Goal: Obtain resource: Download file/media

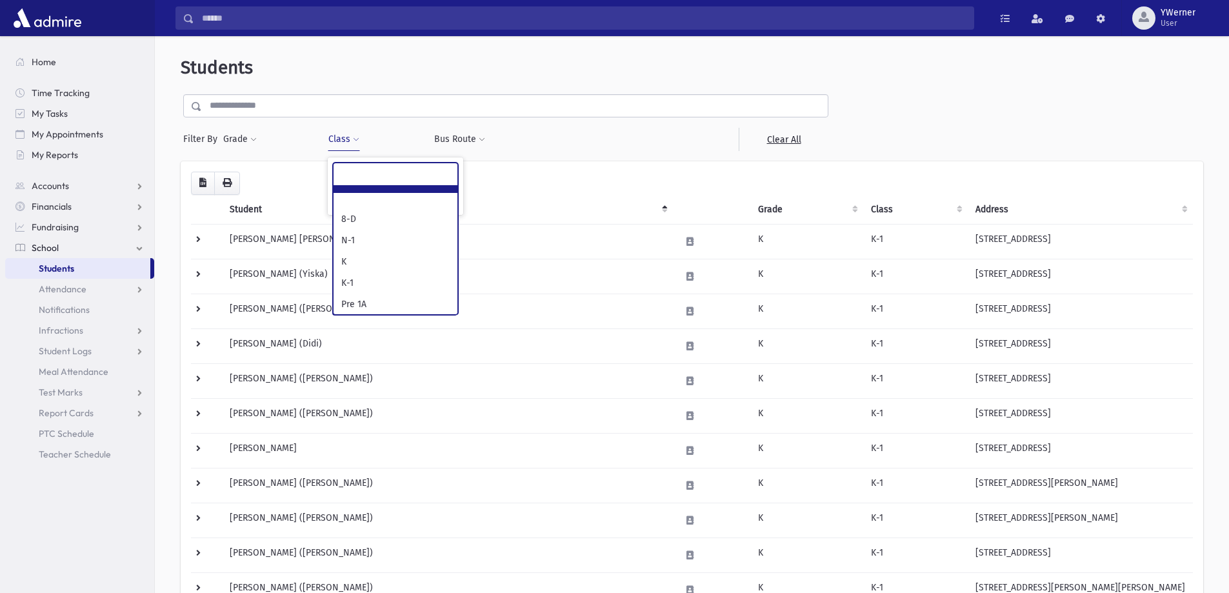
scroll to position [67, 0]
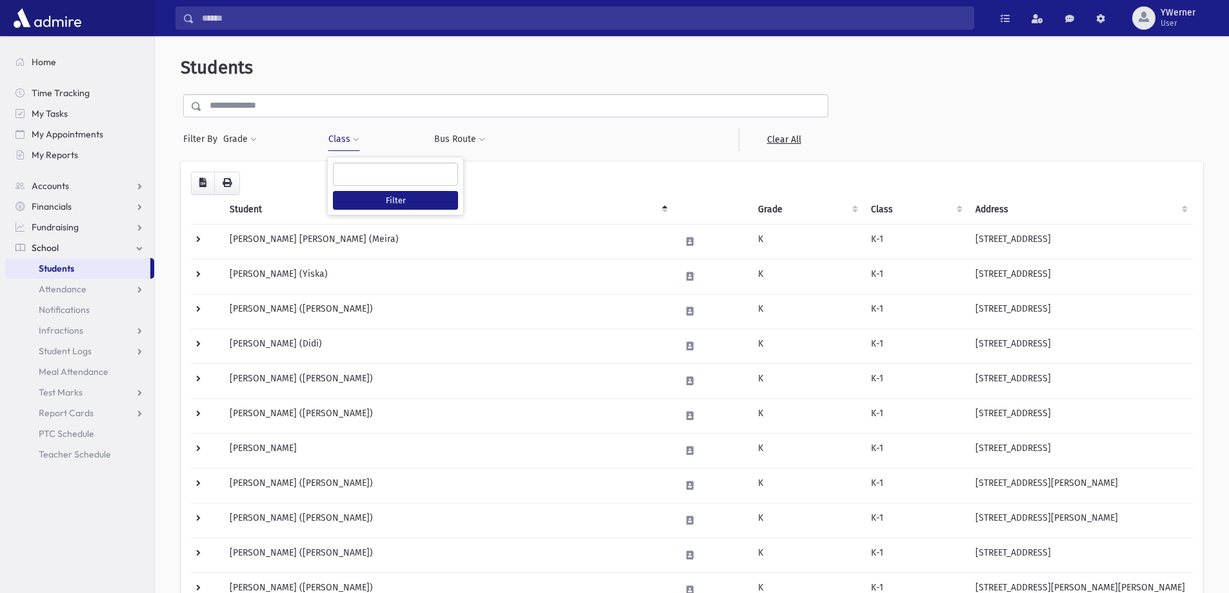
click at [344, 141] on button "Class" at bounding box center [344, 139] width 32 height 23
click at [359, 176] on span "×" at bounding box center [361, 174] width 10 height 10
select select "*"
click at [343, 132] on button "Class" at bounding box center [344, 139] width 32 height 23
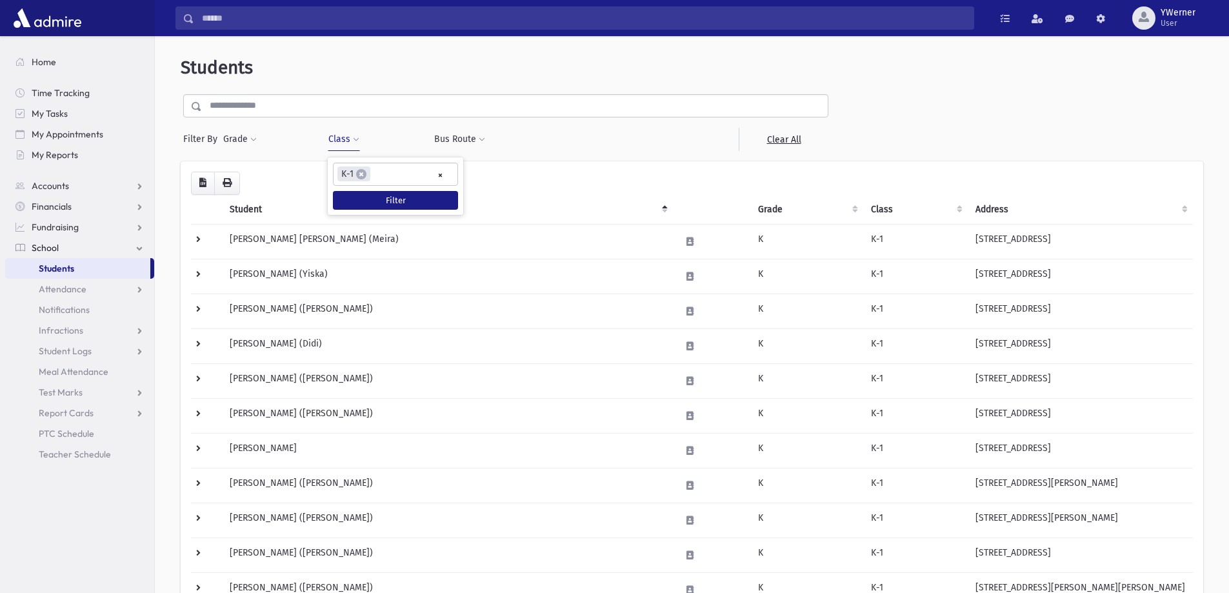
select select
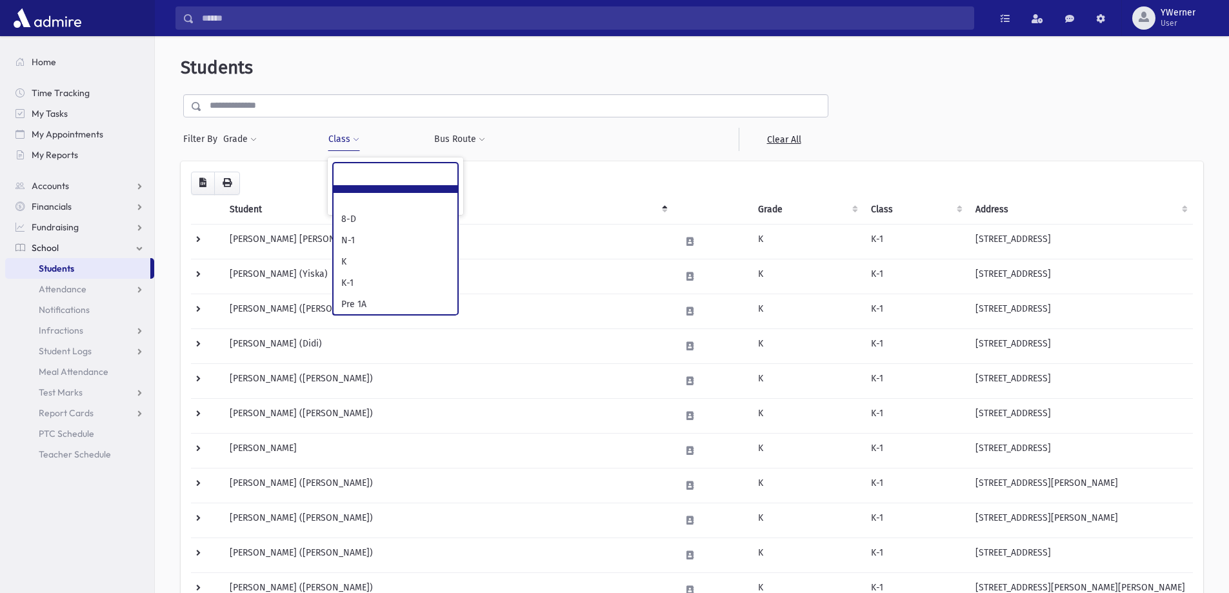
click at [440, 176] on ul at bounding box center [396, 172] width 124 height 19
click at [433, 203] on button "Filter" at bounding box center [395, 200] width 125 height 19
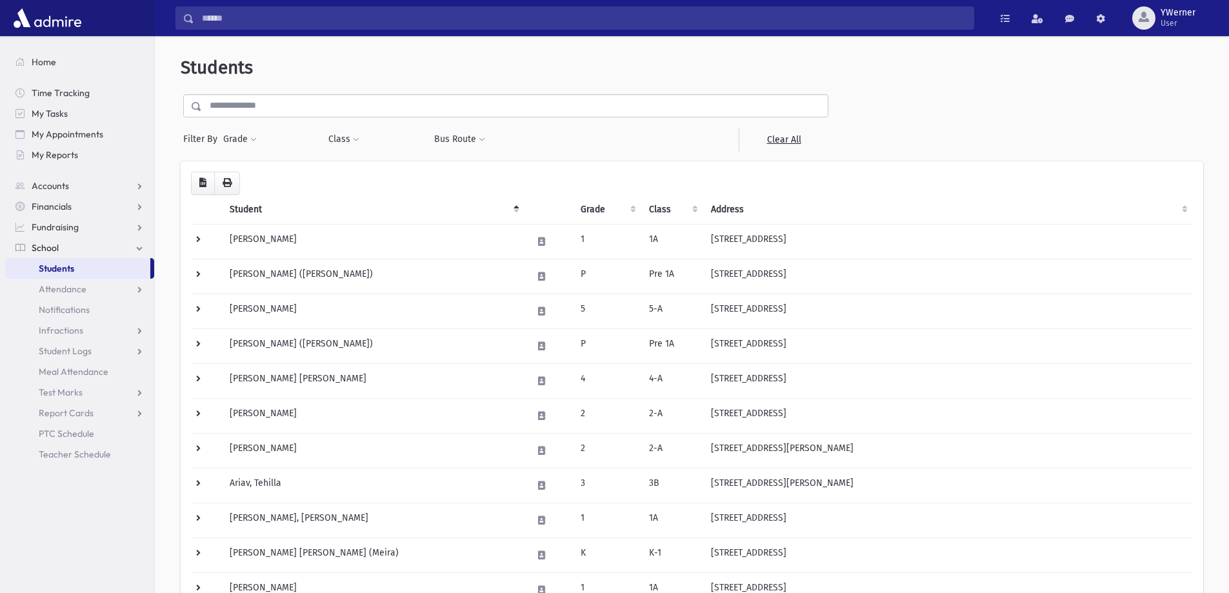
click at [256, 105] on input "text" at bounding box center [515, 105] width 626 height 23
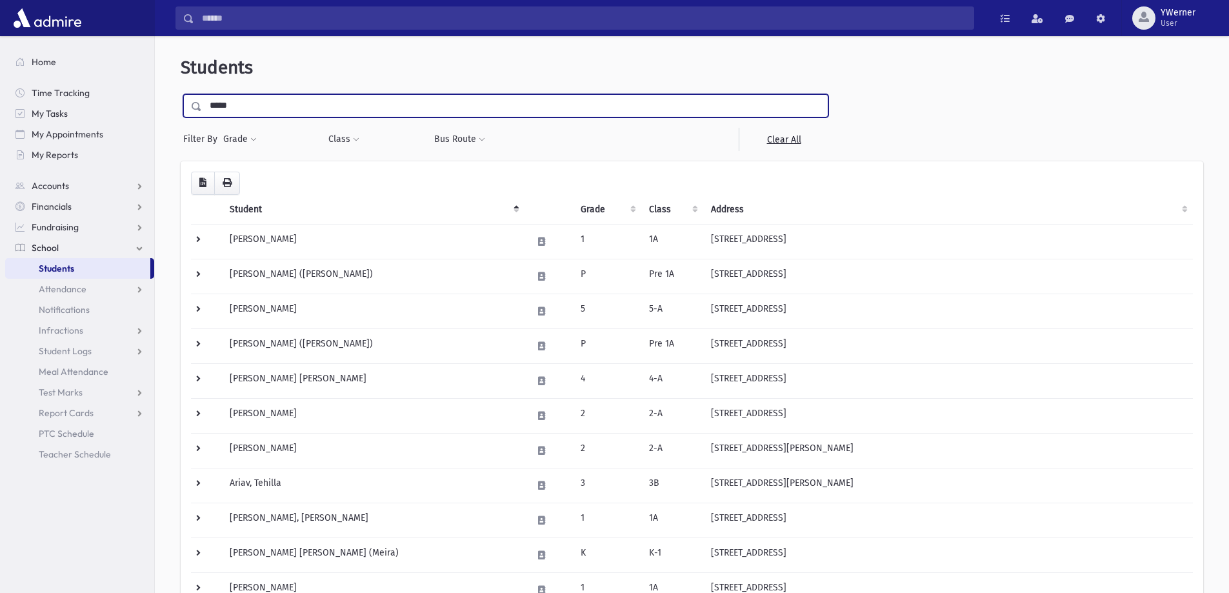
type input "*****"
click at [181, 94] on input "submit" at bounding box center [199, 102] width 36 height 17
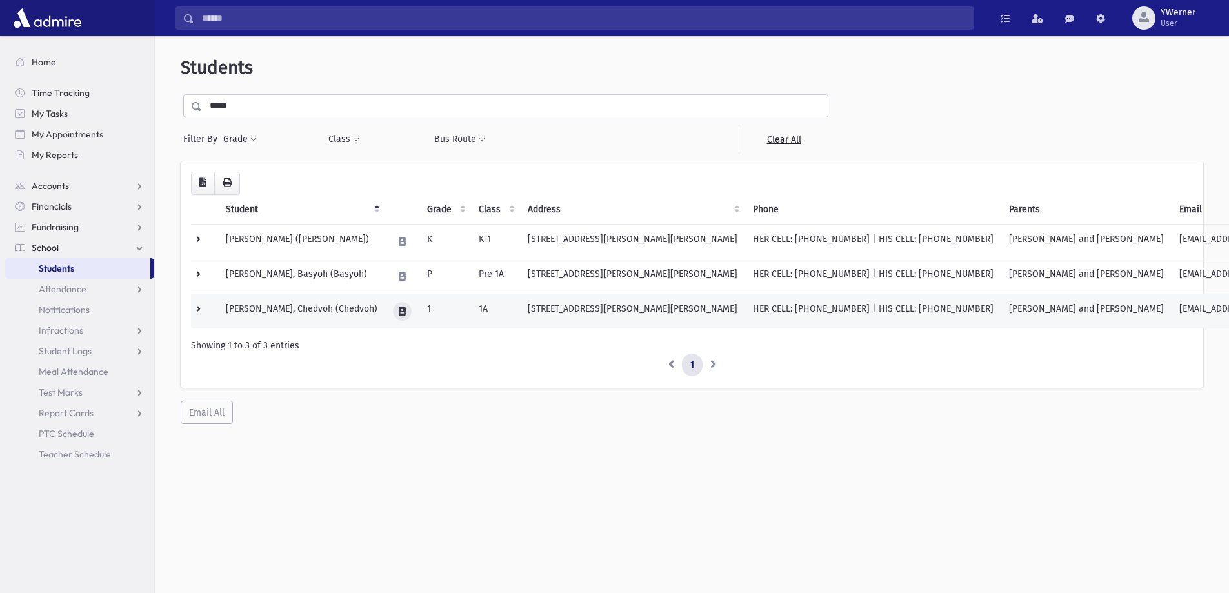
click at [393, 310] on button at bounding box center [402, 311] width 19 height 19
click at [421, 309] on icon "button" at bounding box center [423, 311] width 10 height 8
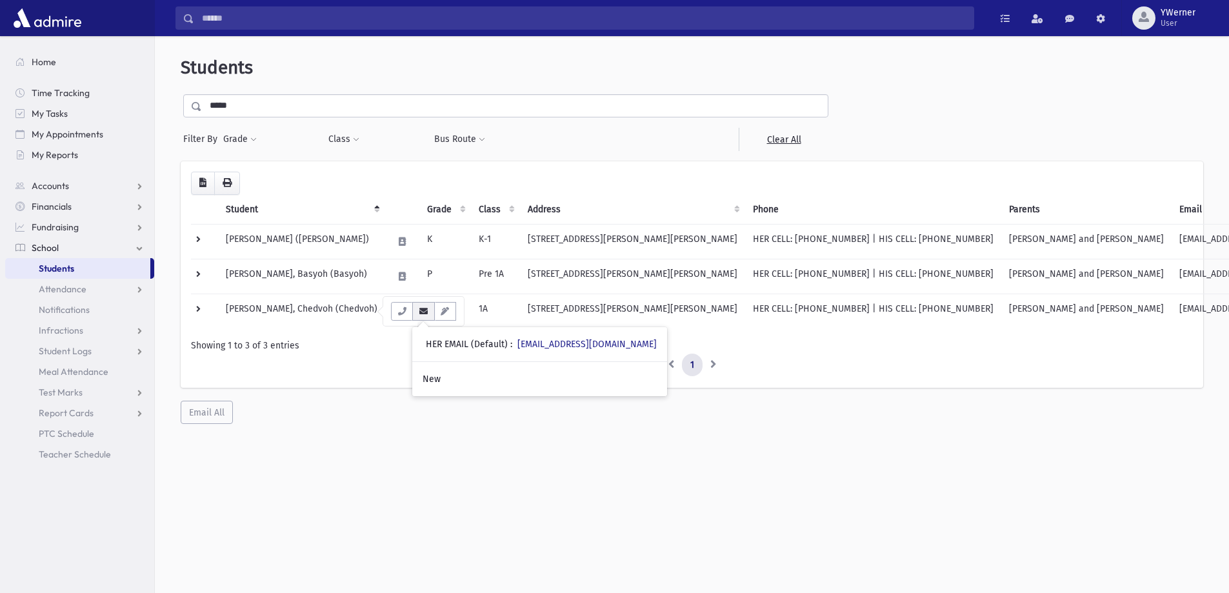
click at [421, 309] on icon "button" at bounding box center [423, 311] width 10 height 8
click at [488, 364] on ul "1" at bounding box center [692, 365] width 1002 height 23
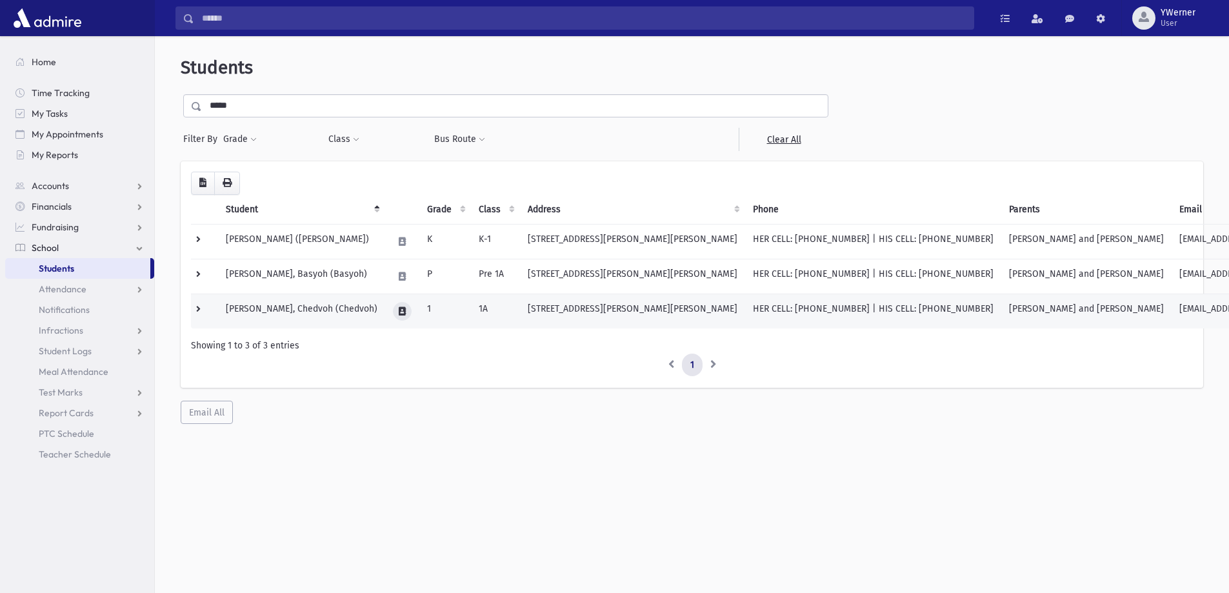
click at [399, 314] on icon at bounding box center [402, 311] width 7 height 8
click at [429, 317] on button "button" at bounding box center [423, 311] width 22 height 19
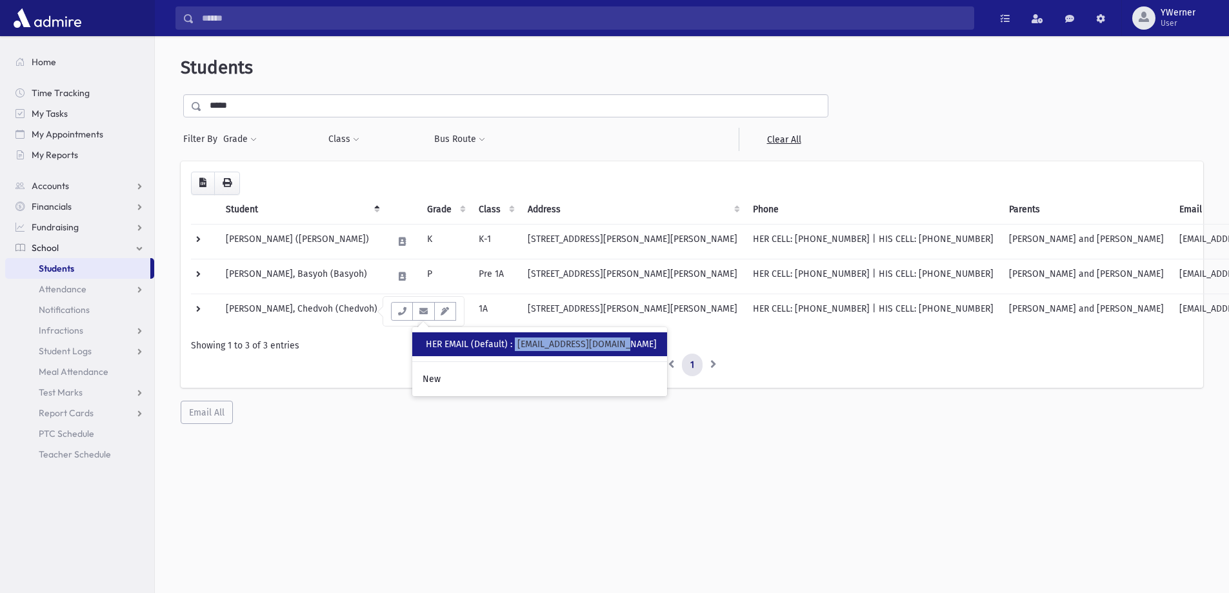
drag, startPoint x: 519, startPoint y: 348, endPoint x: 636, endPoint y: 347, distance: 116.8
click at [636, 347] on div "• HER EMAIL (Default) : orahgoykadosh@gmail.com" at bounding box center [539, 344] width 255 height 24
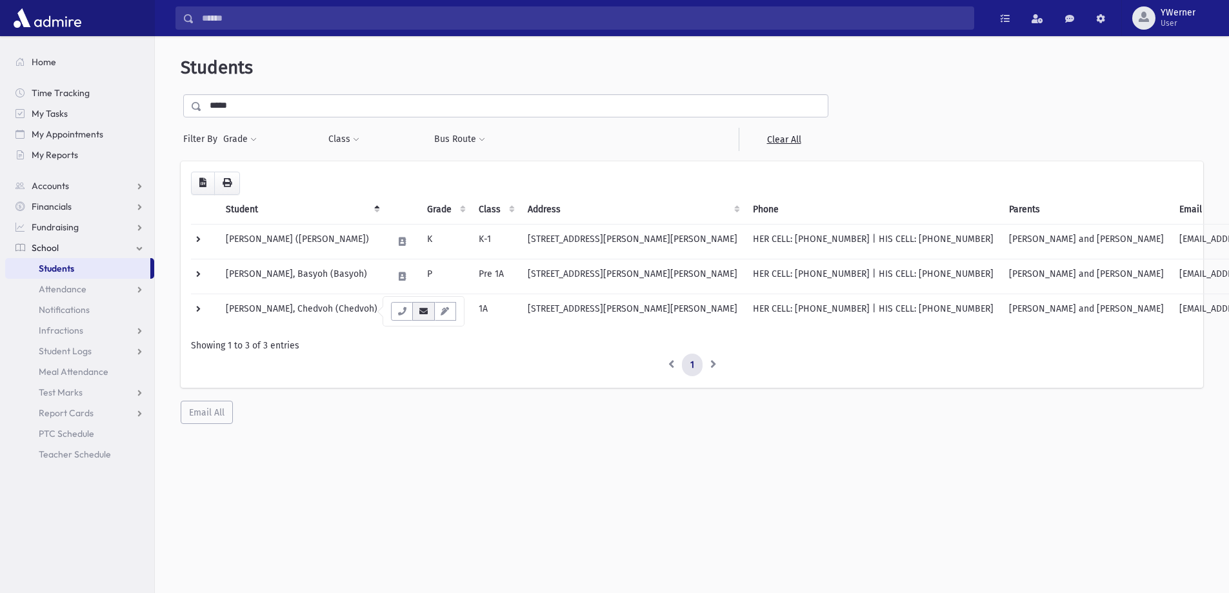
click at [425, 318] on button "button" at bounding box center [423, 311] width 22 height 19
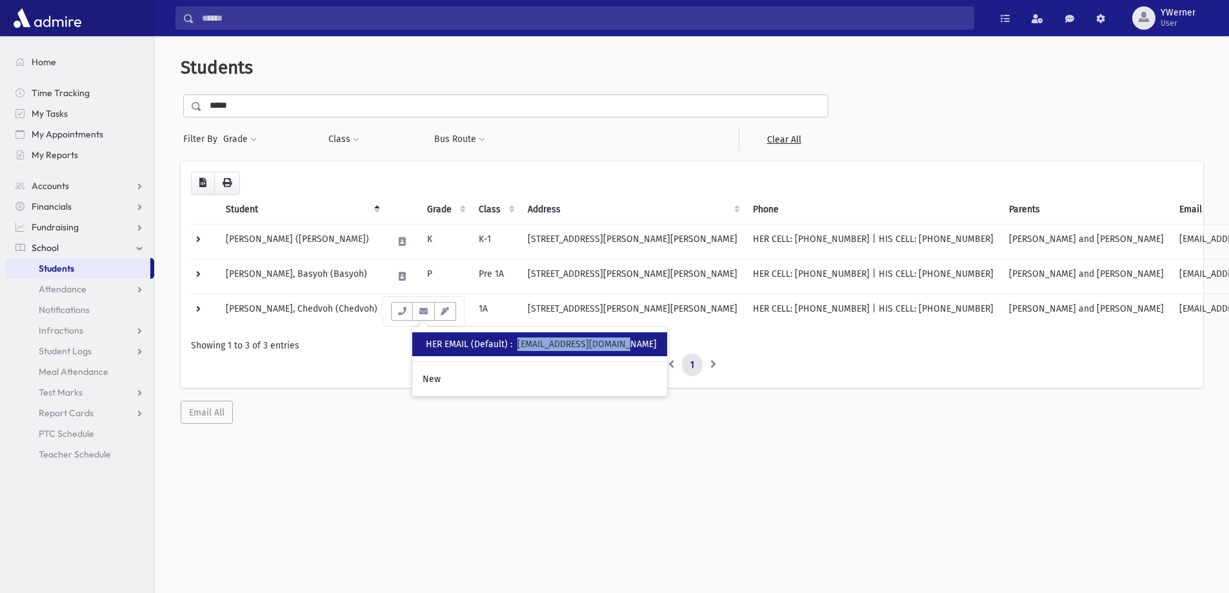
drag, startPoint x: 636, startPoint y: 346, endPoint x: 523, endPoint y: 352, distance: 112.4
click at [523, 352] on div "• HER EMAIL (Default) : orahgoykadosh@gmail.com" at bounding box center [539, 344] width 255 height 24
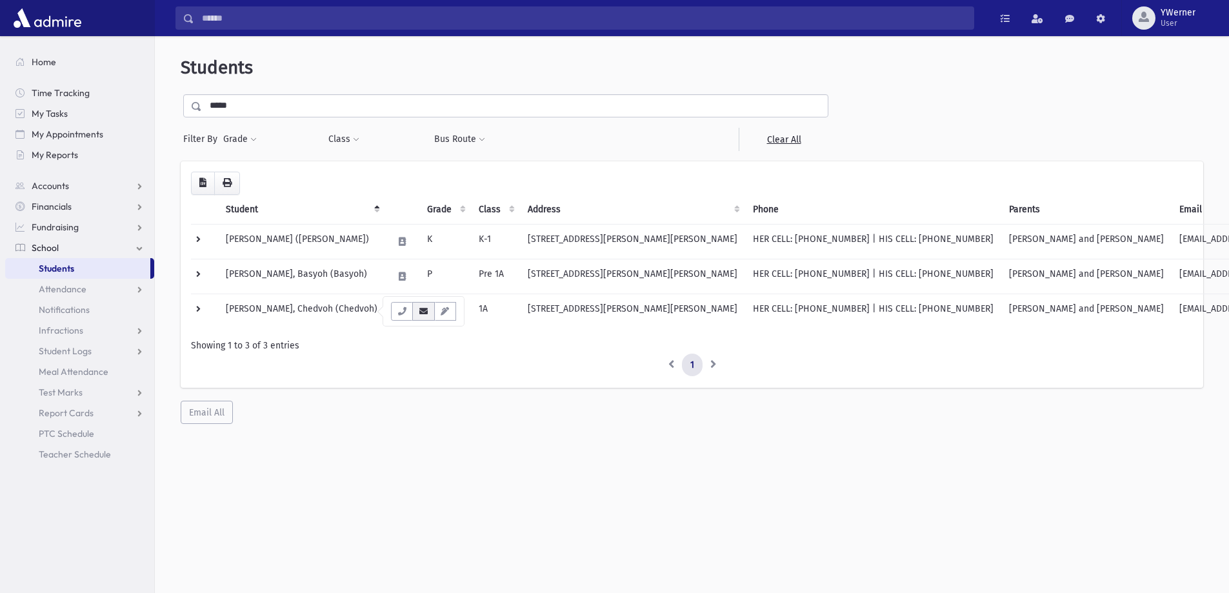
click at [421, 318] on button "button" at bounding box center [423, 311] width 22 height 19
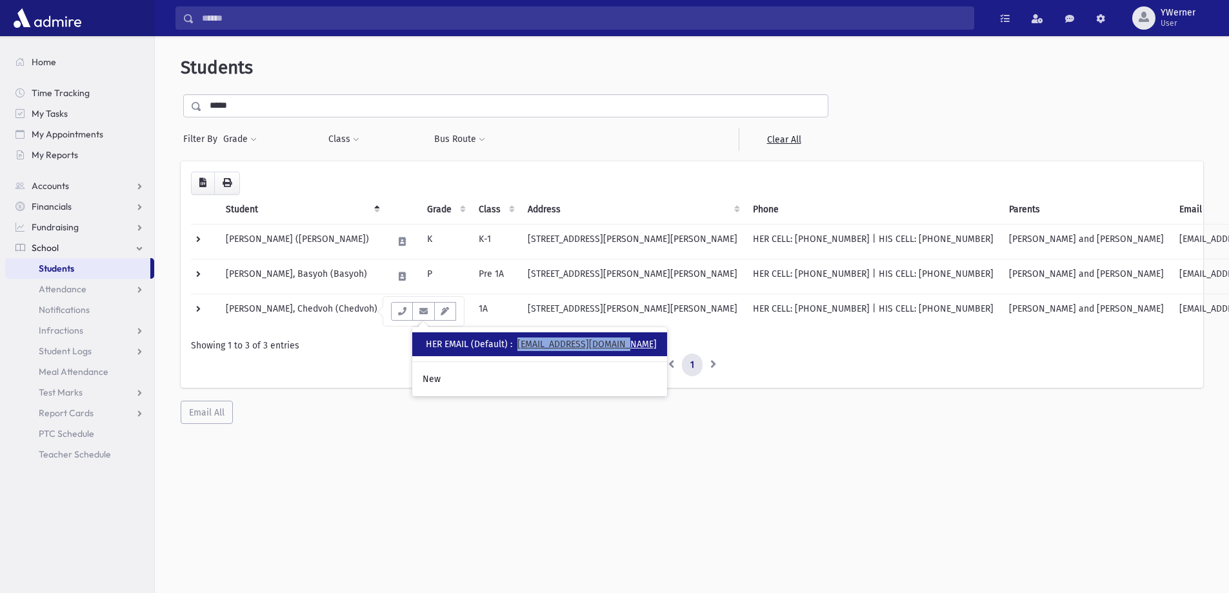
copy link "orahgoykadosh@gmail.com"
drag, startPoint x: 638, startPoint y: 346, endPoint x: 522, endPoint y: 348, distance: 115.5
click at [522, 348] on div "• HER EMAIL (Default) : orahgoykadosh@gmail.com" at bounding box center [539, 344] width 255 height 24
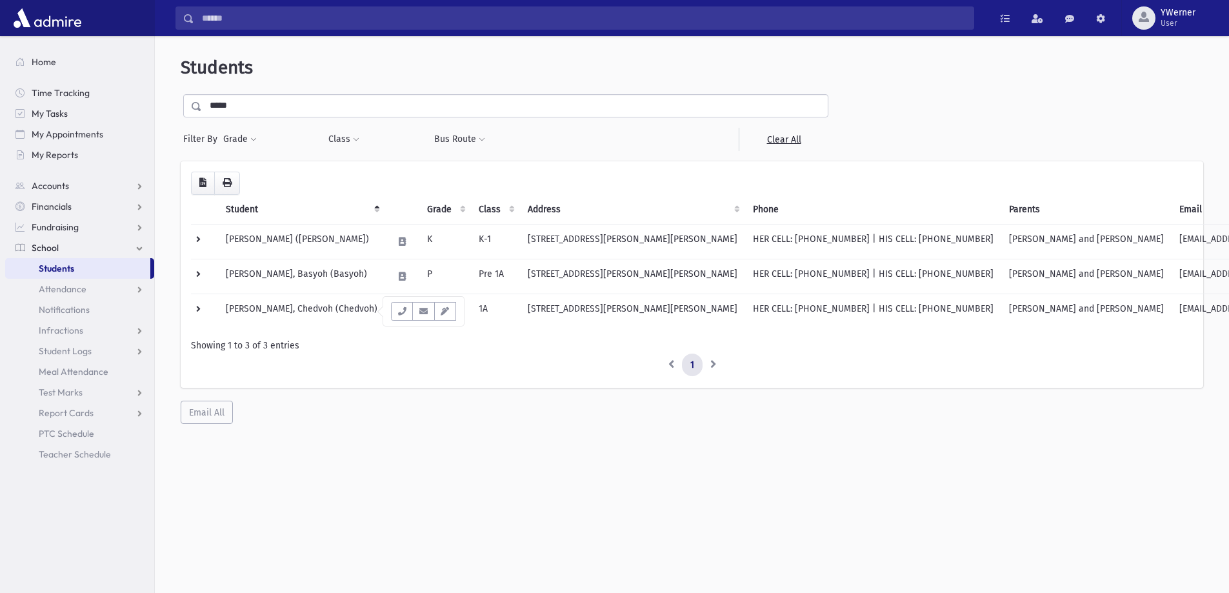
click at [552, 429] on div "Students ***** Filter By Grade * * * * * * * * * ***** * * * ** ** ** Filter Cl…" at bounding box center [692, 240] width 1064 height 398
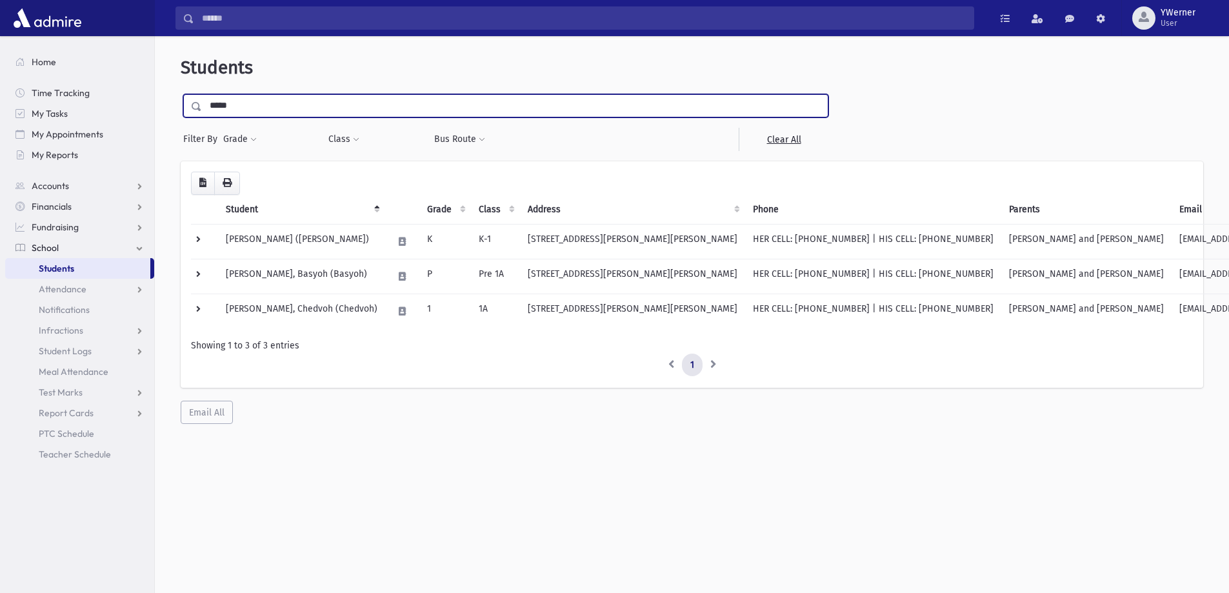
drag, startPoint x: 307, startPoint y: 108, endPoint x: 166, endPoint y: 109, distance: 140.7
click at [166, 109] on div "Students ***** Filter By Grade * * * * * * * * * ***** * * * ** ** ** Filter Cl…" at bounding box center [692, 240] width 1064 height 398
type input "*********"
click at [181, 94] on input "submit" at bounding box center [199, 102] width 36 height 17
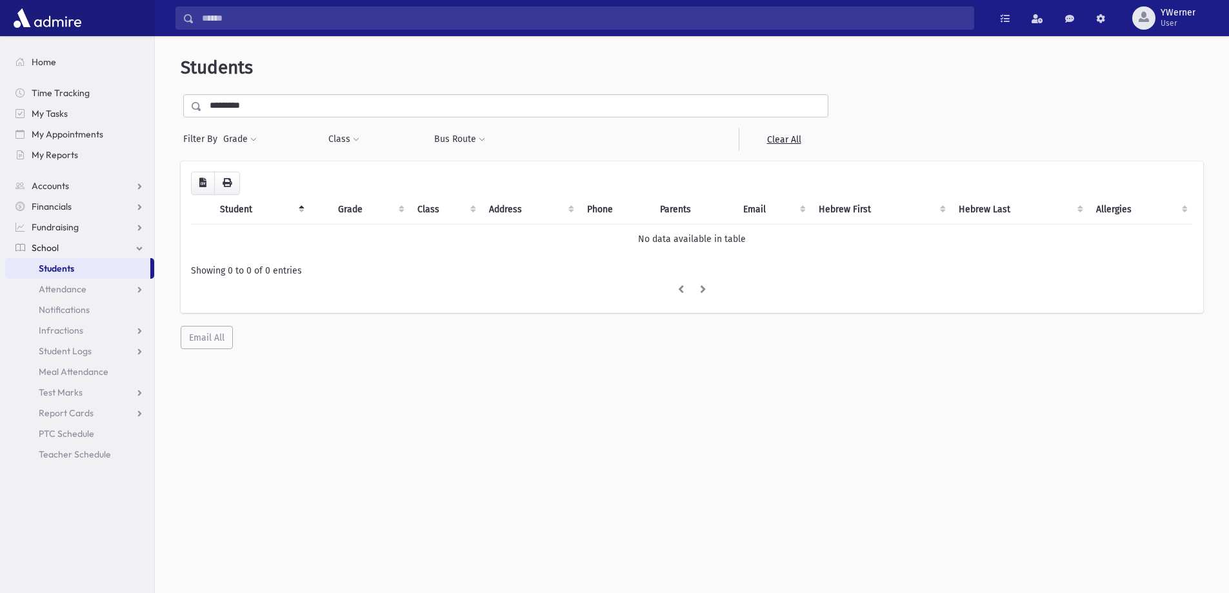
click at [220, 108] on input "*********" at bounding box center [515, 105] width 626 height 23
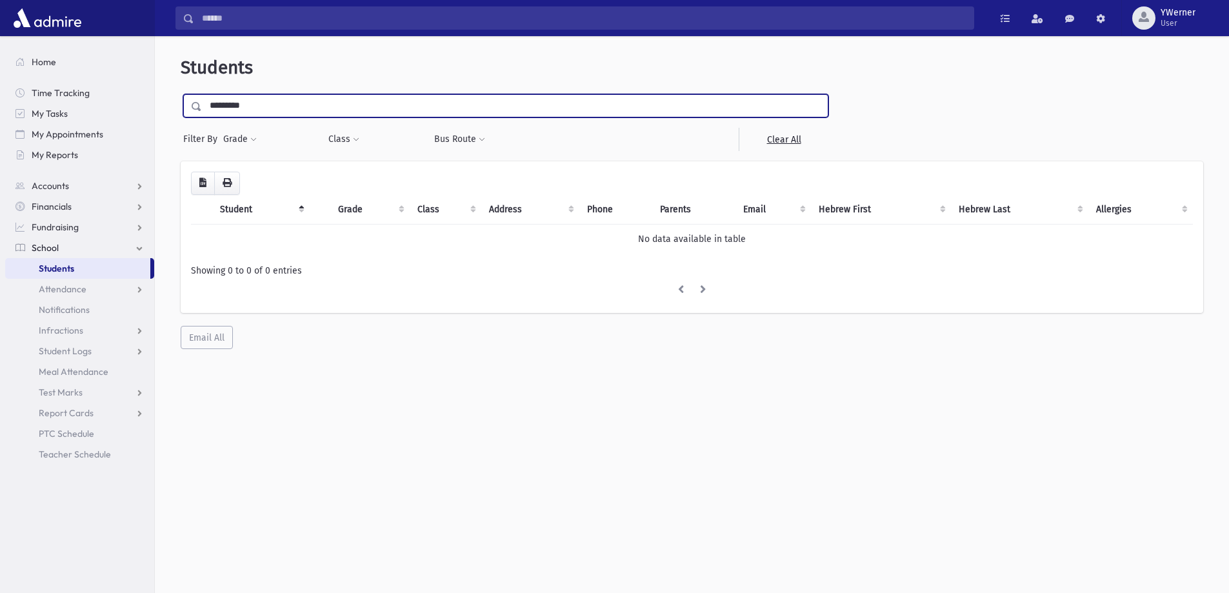
click at [223, 108] on input "*********" at bounding box center [515, 105] width 626 height 23
type input "**********"
click at [181, 94] on input "submit" at bounding box center [199, 102] width 36 height 17
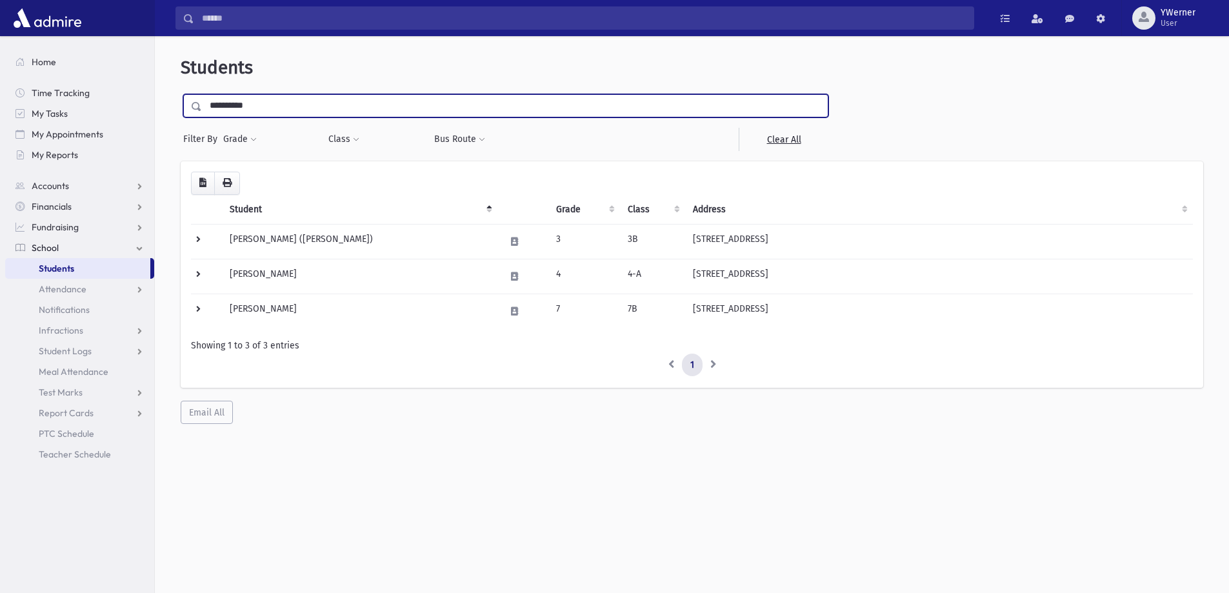
drag, startPoint x: 270, startPoint y: 107, endPoint x: 196, endPoint y: 108, distance: 74.9
click at [172, 96] on div "**********" at bounding box center [692, 240] width 1064 height 398
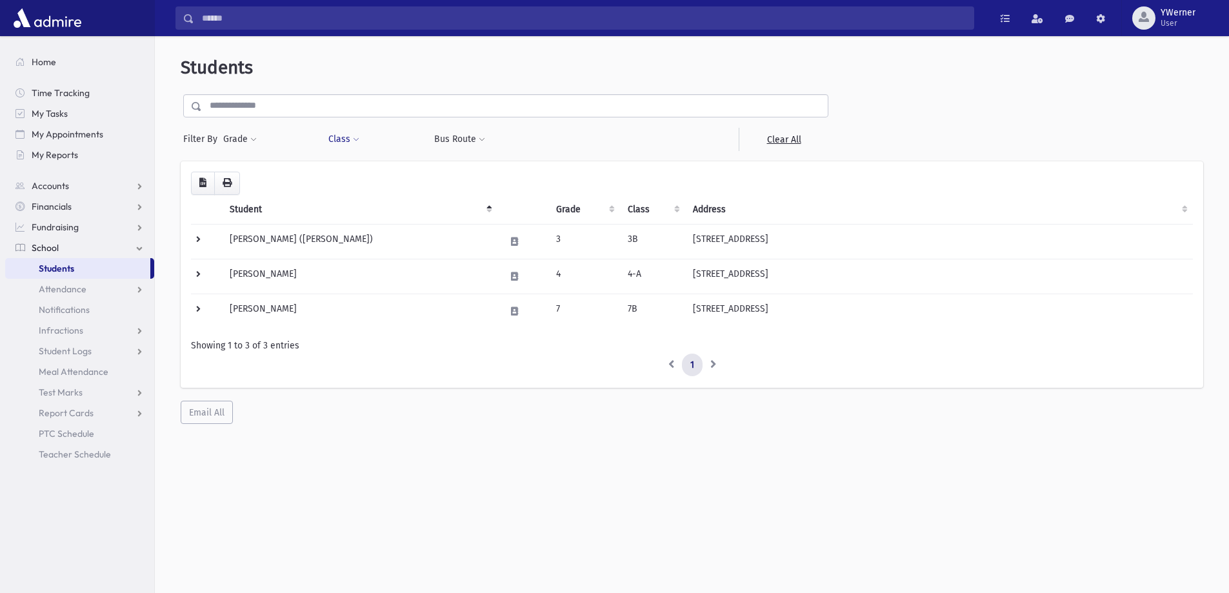
click at [346, 131] on button "Class" at bounding box center [344, 139] width 32 height 23
click at [358, 172] on ul at bounding box center [396, 172] width 124 height 19
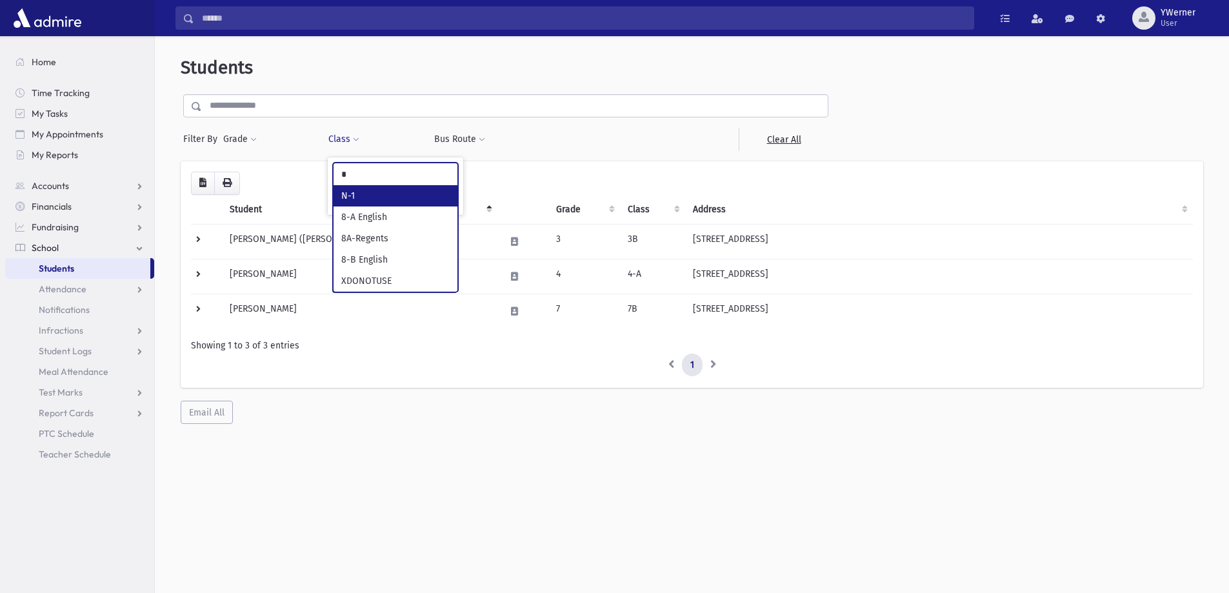
type input "*"
select select "*"
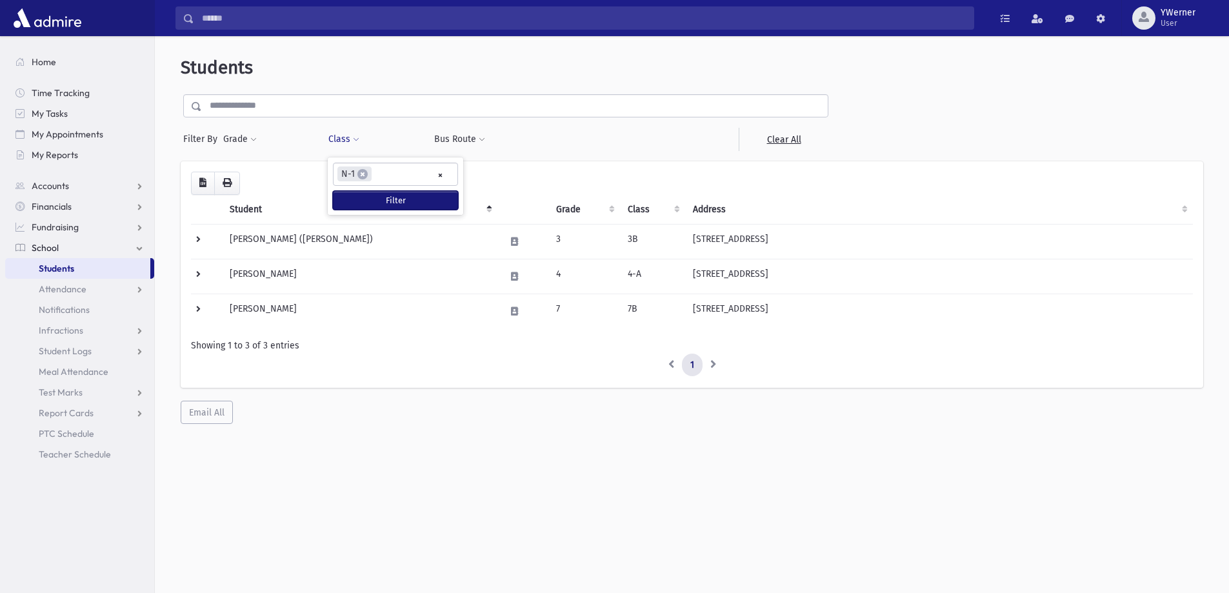
click at [372, 196] on button "Filter" at bounding box center [395, 200] width 125 height 19
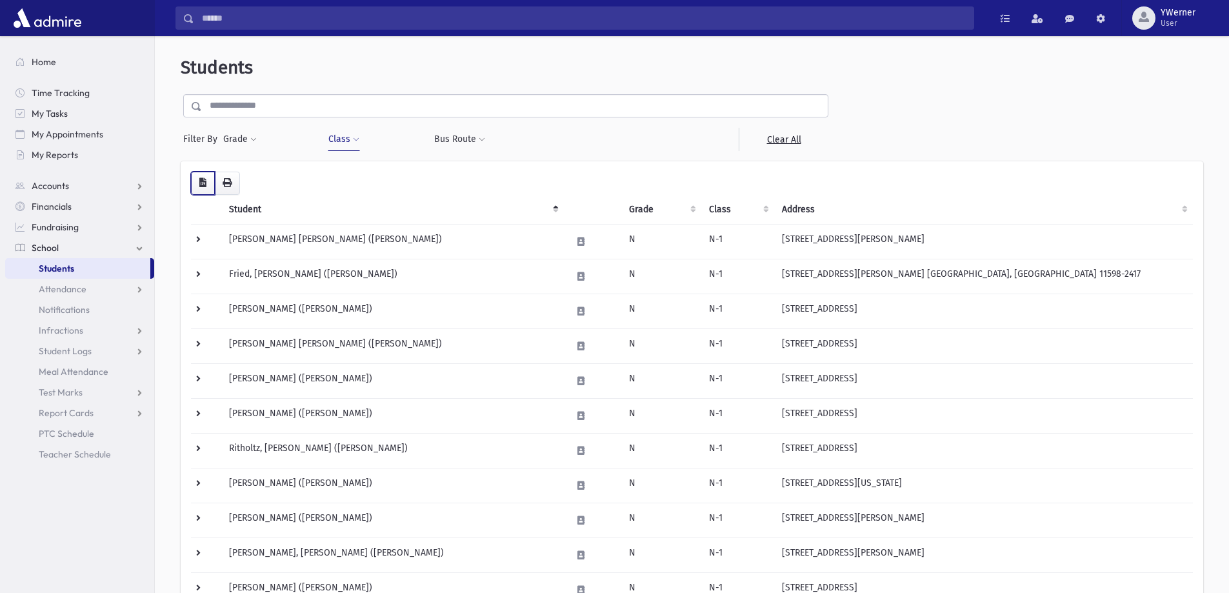
click at [203, 183] on icon "button" at bounding box center [202, 182] width 7 height 9
click at [348, 140] on button "Class" at bounding box center [344, 139] width 32 height 23
click at [360, 172] on span "×" at bounding box center [363, 174] width 10 height 10
select select "*"
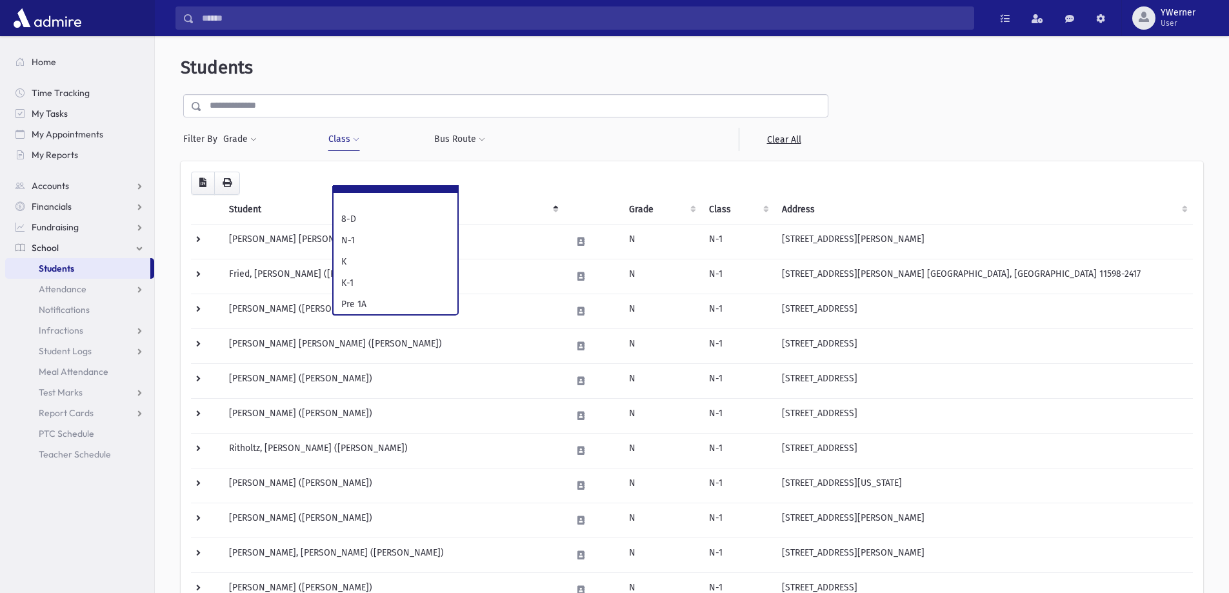
click at [336, 139] on button "Class" at bounding box center [344, 139] width 32 height 23
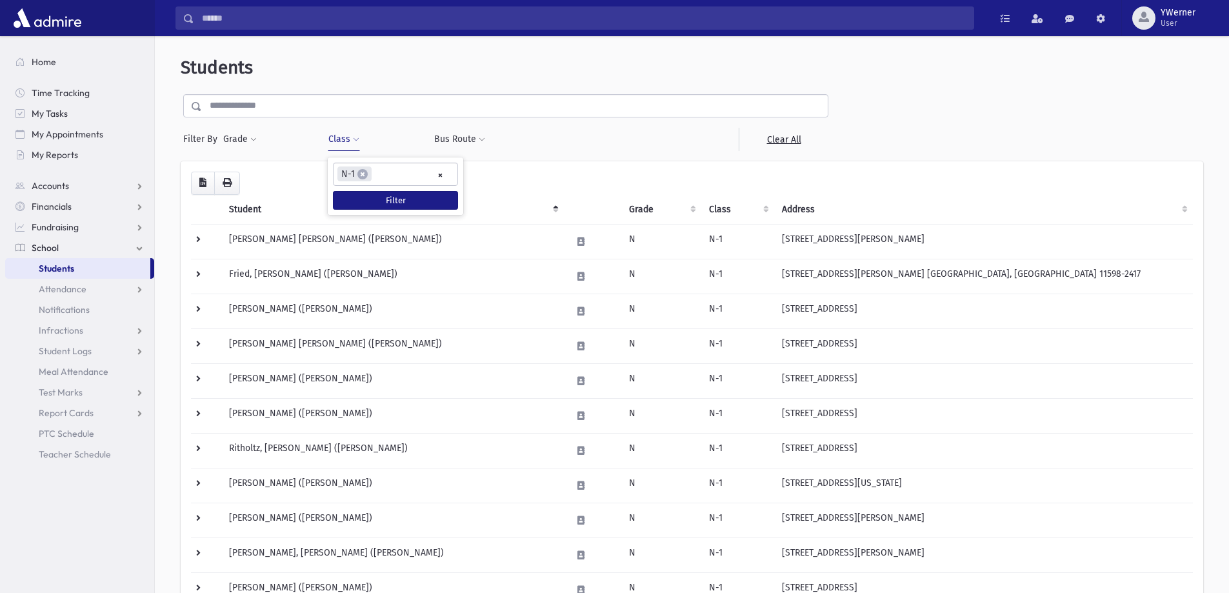
select select
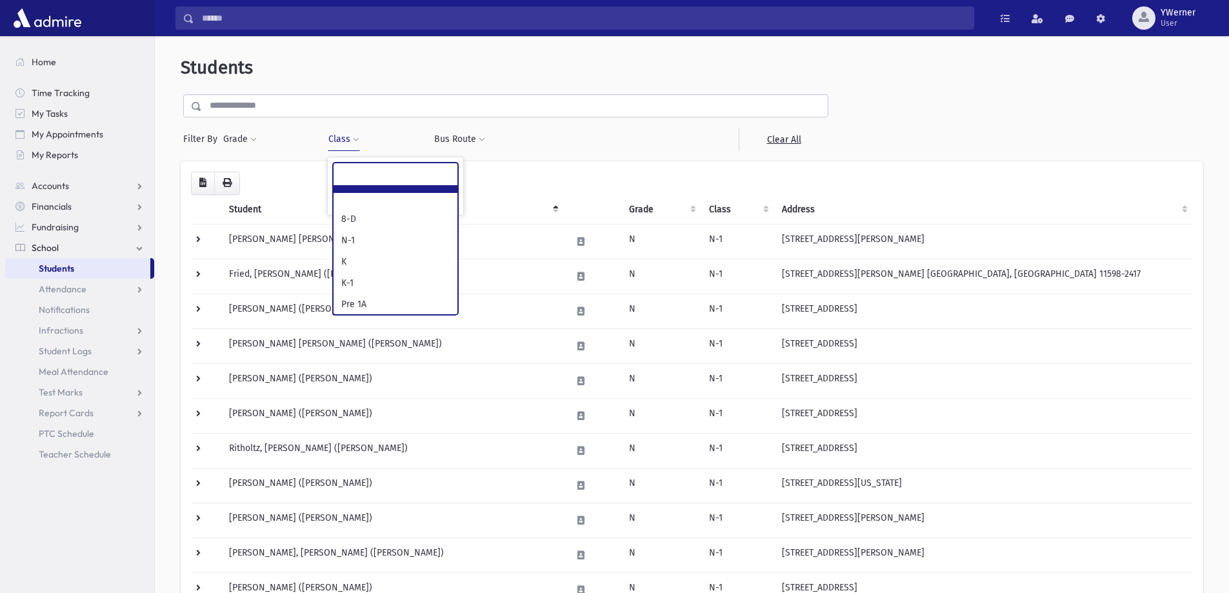
click at [399, 174] on ul at bounding box center [396, 172] width 124 height 19
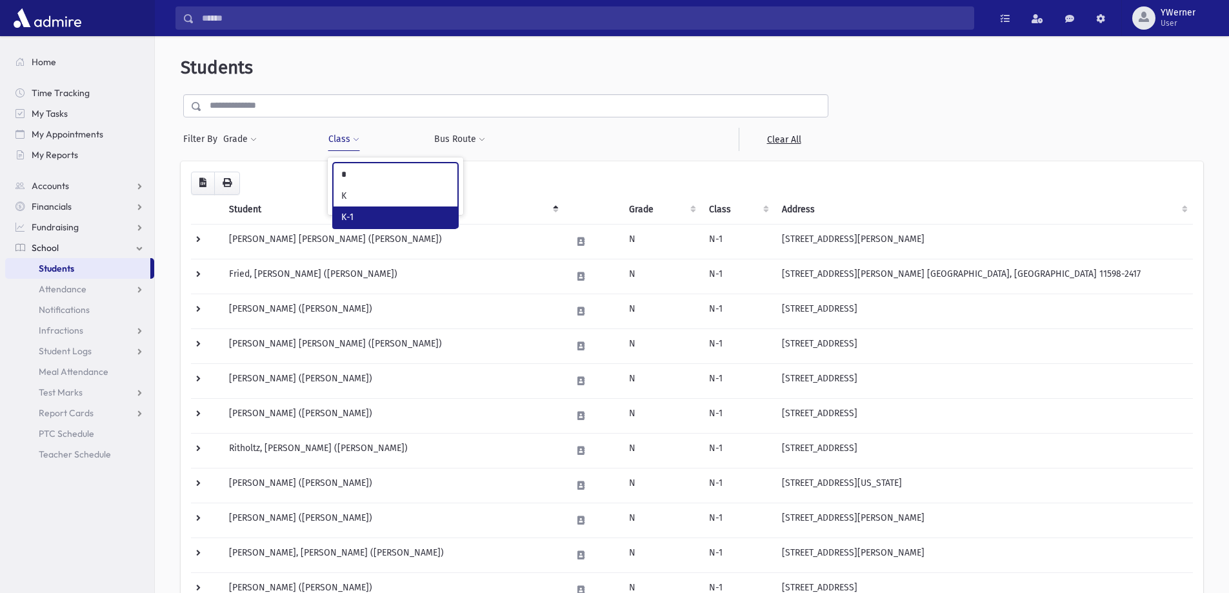
type input "*"
select select "*"
click at [396, 207] on button "Filter" at bounding box center [395, 200] width 125 height 19
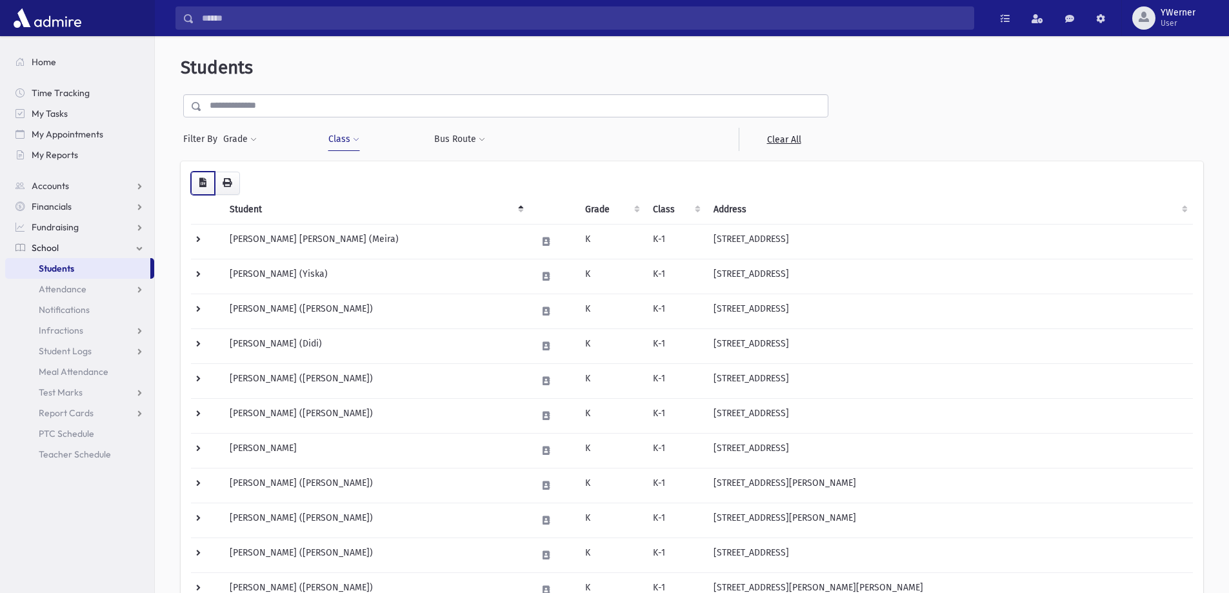
click at [197, 186] on button "button" at bounding box center [203, 183] width 24 height 23
click at [339, 141] on button "Class" at bounding box center [344, 139] width 32 height 23
select select
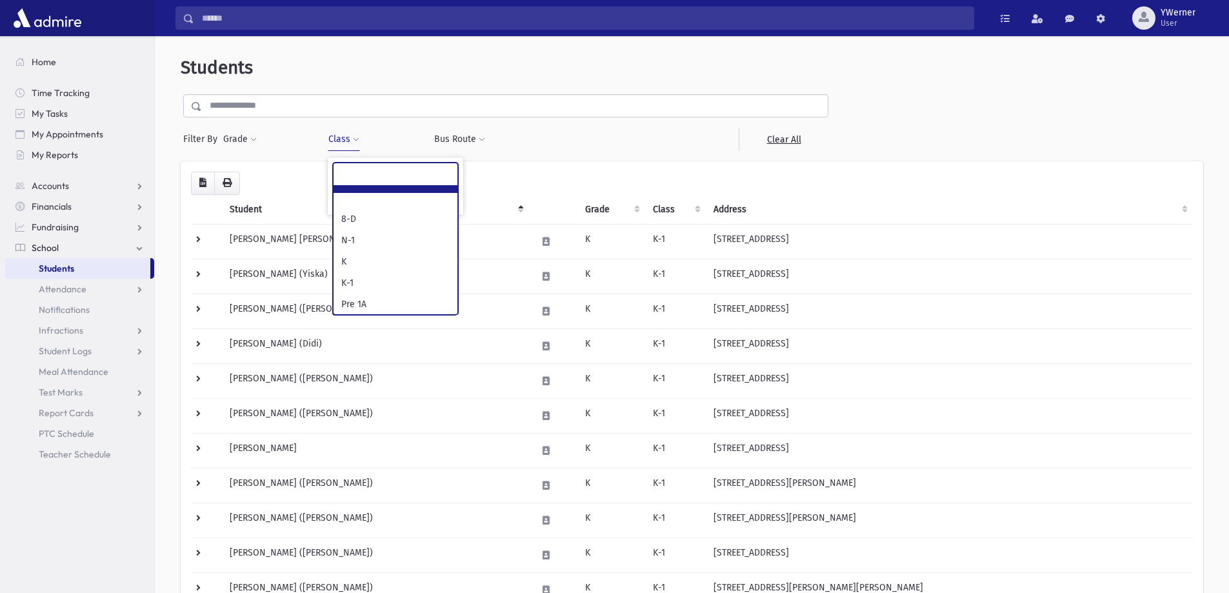
click at [431, 170] on ul at bounding box center [396, 172] width 124 height 19
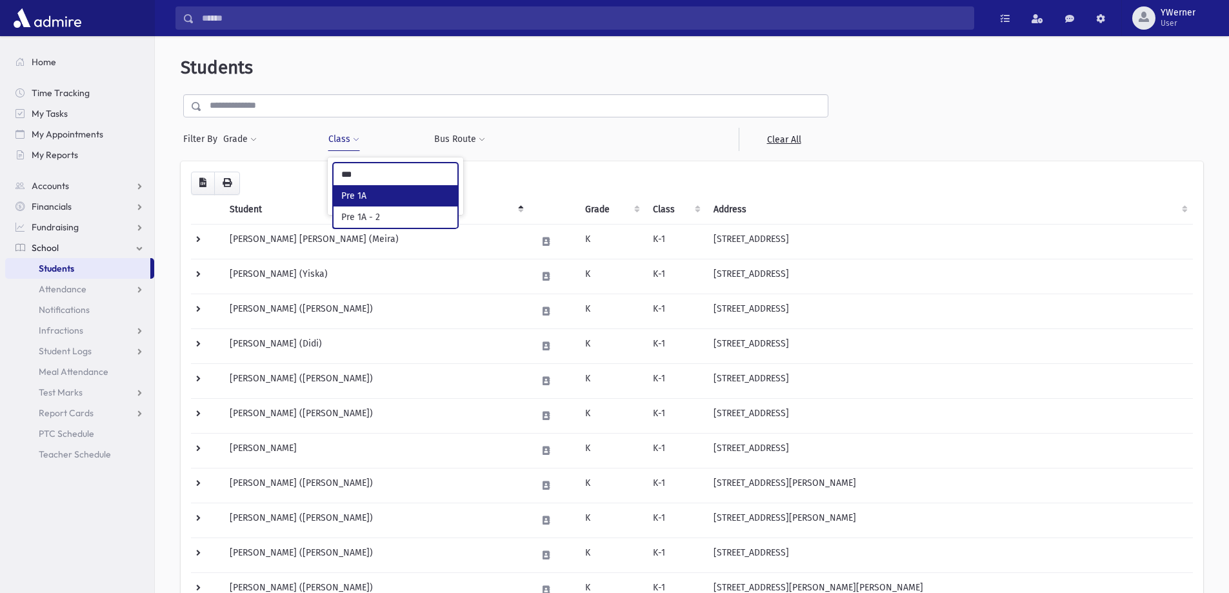
type input "***"
select select "*"
click at [390, 197] on button "Filter" at bounding box center [395, 200] width 125 height 19
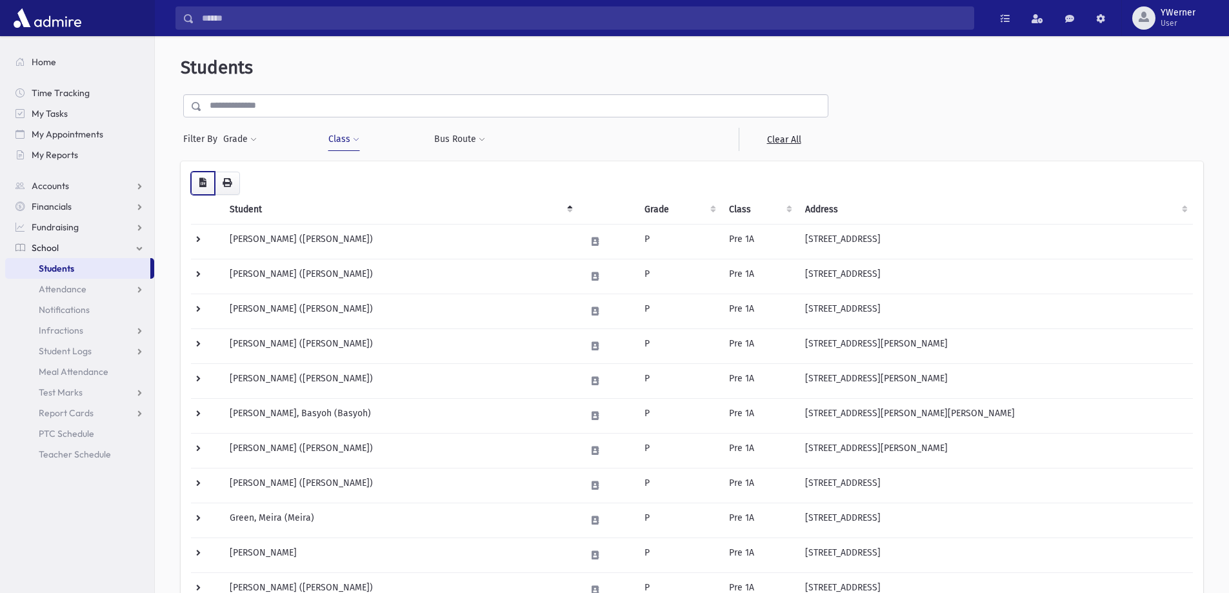
click at [194, 183] on button "button" at bounding box center [203, 183] width 24 height 23
click at [65, 268] on span "Students" at bounding box center [56, 269] width 35 height 12
